Goal: Information Seeking & Learning: Learn about a topic

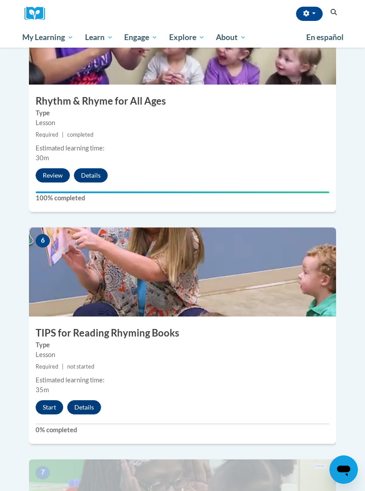
scroll to position [1182, 0]
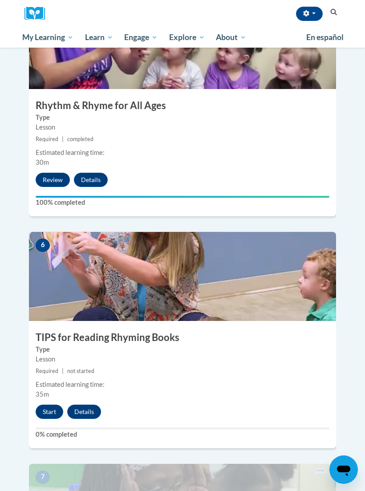
click at [39, 404] on button "Start" at bounding box center [50, 411] width 28 height 14
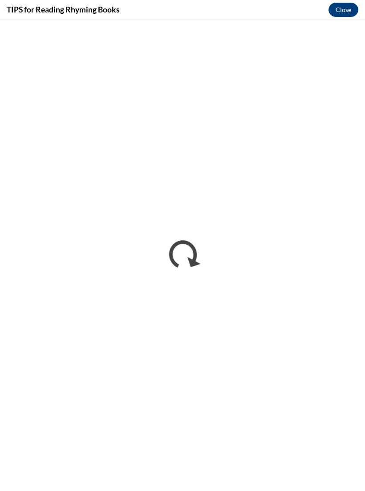
scroll to position [0, 0]
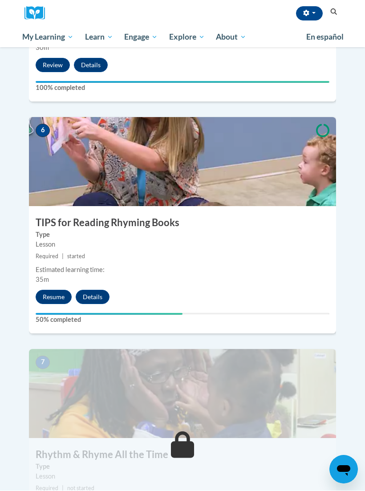
click at [49, 290] on button "Resume" at bounding box center [54, 297] width 36 height 14
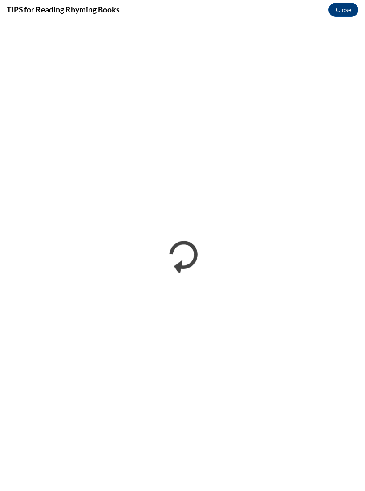
scroll to position [1297, 0]
